Goal: Task Accomplishment & Management: Use online tool/utility

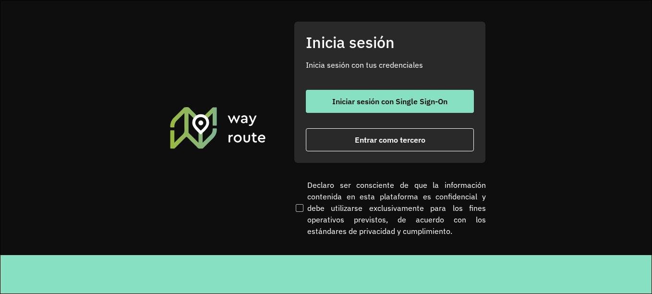
click at [385, 143] on font "Entrar como tercero" at bounding box center [390, 140] width 71 height 10
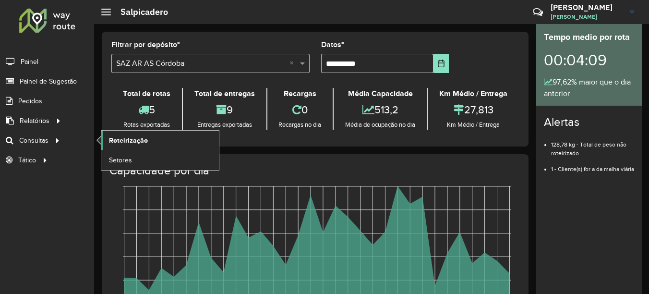
click at [122, 139] on span "Roteirização" at bounding box center [128, 140] width 39 height 10
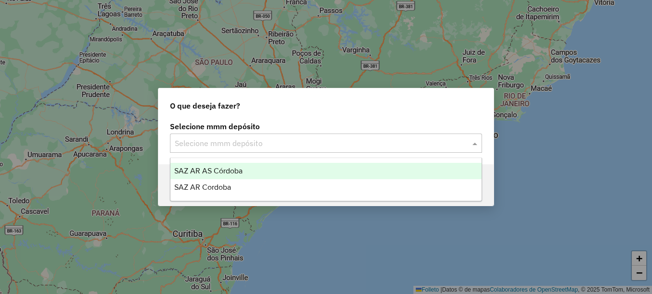
click at [254, 144] on input "text" at bounding box center [316, 144] width 283 height 12
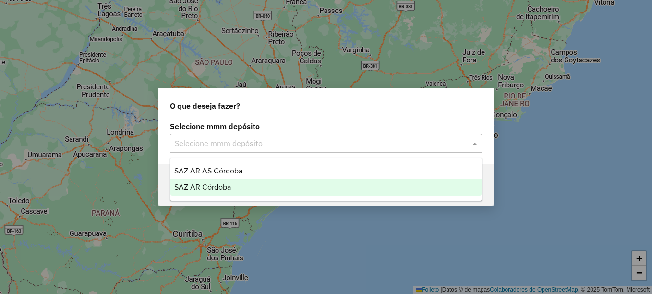
click at [219, 183] on span "SAZ AR Córdoba" at bounding box center [202, 187] width 57 height 8
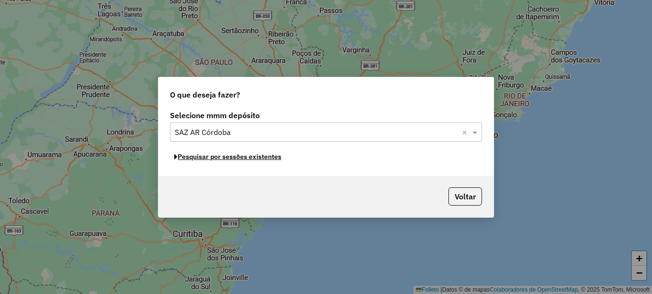
click at [247, 157] on font "Pesquisar por sessões existentes" at bounding box center [230, 156] width 104 height 9
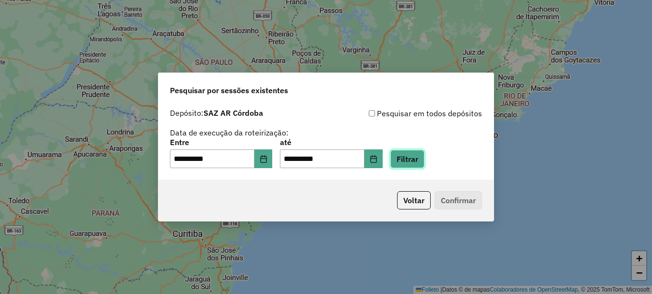
click at [419, 157] on button "Filtrar" at bounding box center [407, 159] width 34 height 18
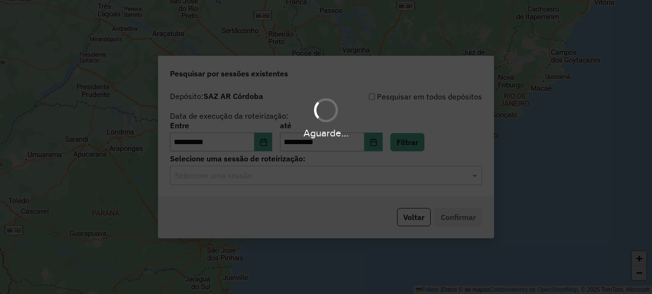
click at [288, 172] on hb-app "**********" at bounding box center [326, 147] width 652 height 294
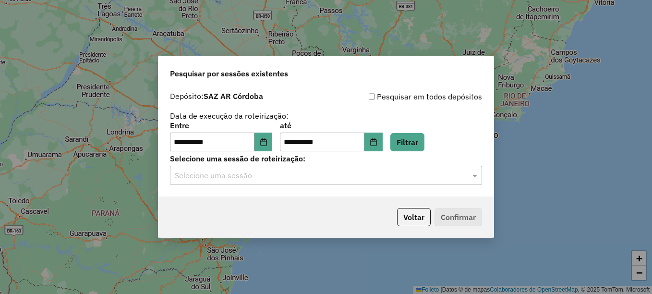
click at [271, 173] on input "text" at bounding box center [316, 176] width 283 height 12
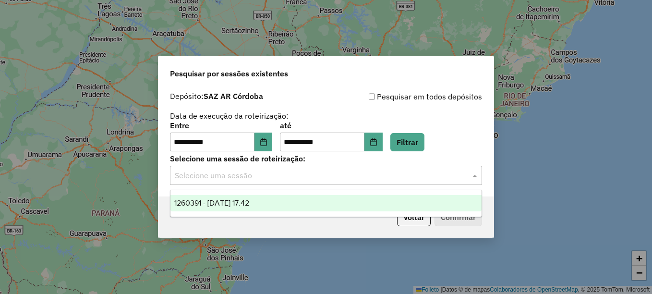
click at [251, 195] on div "1260391 - 06/09/2025 17:42" at bounding box center [325, 203] width 311 height 16
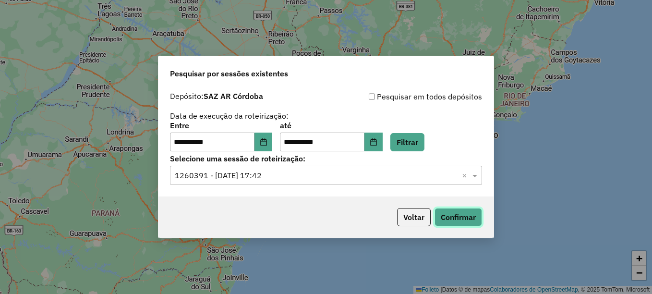
click at [448, 217] on button "Confirmar" at bounding box center [459, 217] width 48 height 18
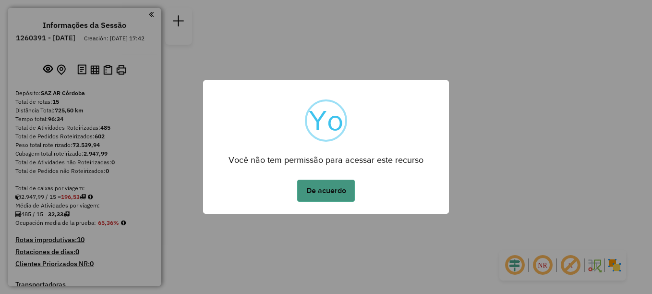
click at [328, 194] on button "De acuerdo" at bounding box center [326, 191] width 58 height 22
